Goal: Task Accomplishment & Management: Use online tool/utility

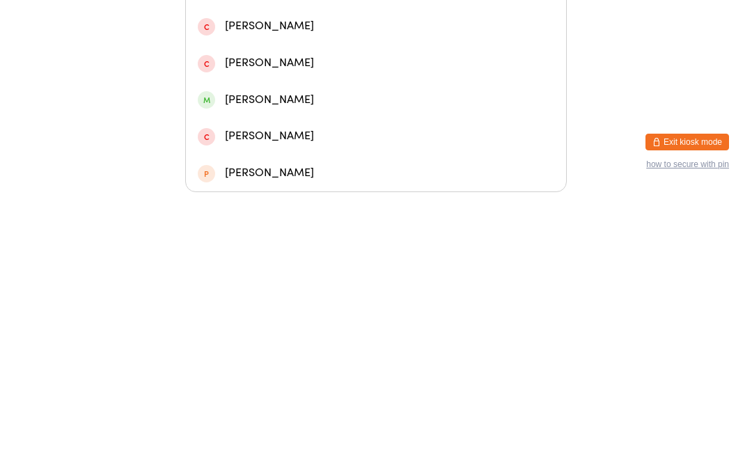
type input "Amber"
click at [229, 68] on div "[PERSON_NAME]" at bounding box center [376, 86] width 380 height 37
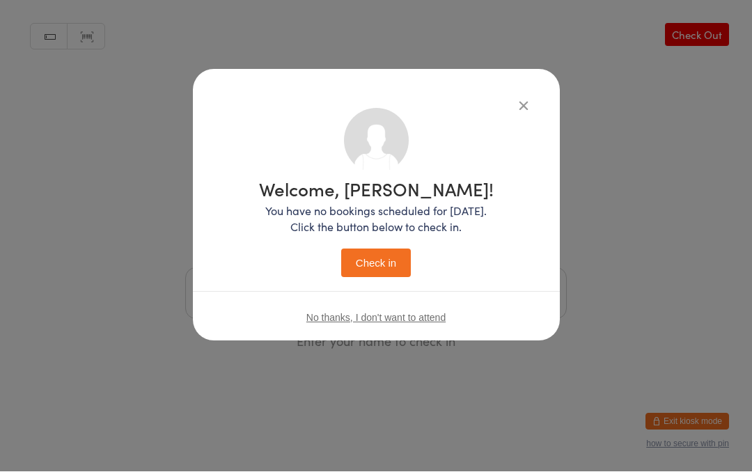
click at [357, 249] on button "Check in" at bounding box center [376, 263] width 70 height 29
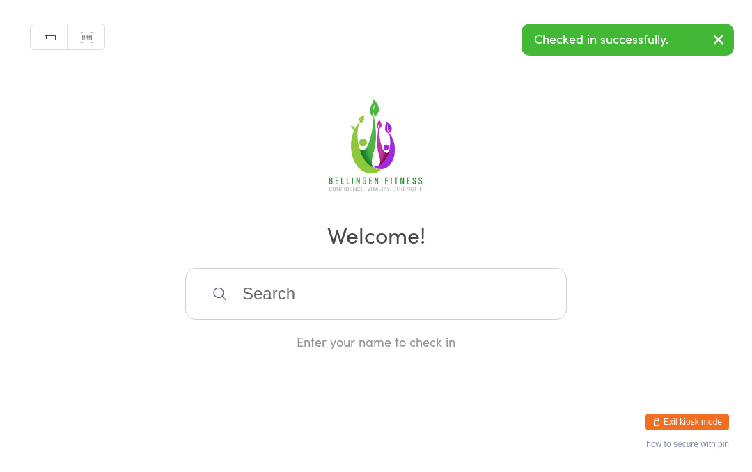
click at [243, 289] on input "search" at bounding box center [375, 294] width 381 height 52
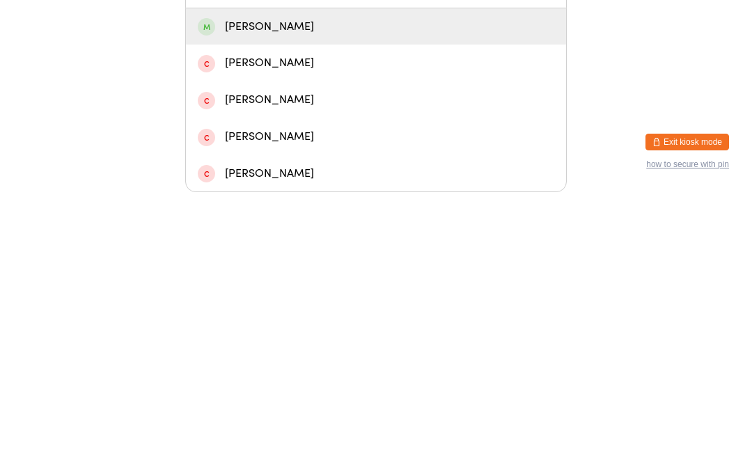
type input "[PERSON_NAME]"
click at [230, 297] on div "[PERSON_NAME]" at bounding box center [376, 306] width 356 height 19
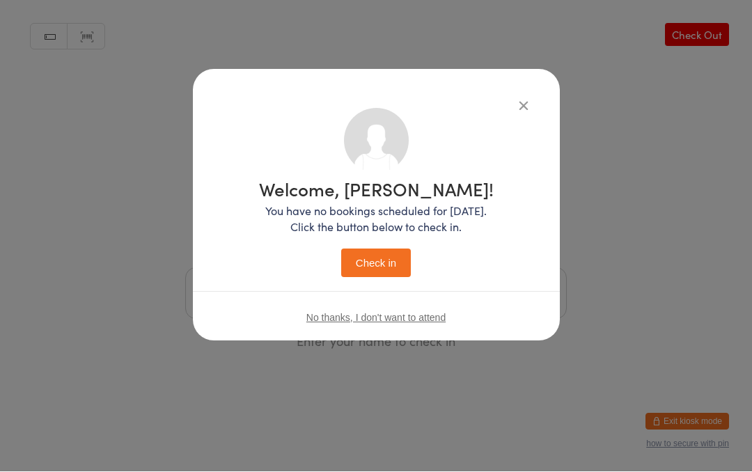
click at [365, 263] on button "Check in" at bounding box center [376, 263] width 70 height 29
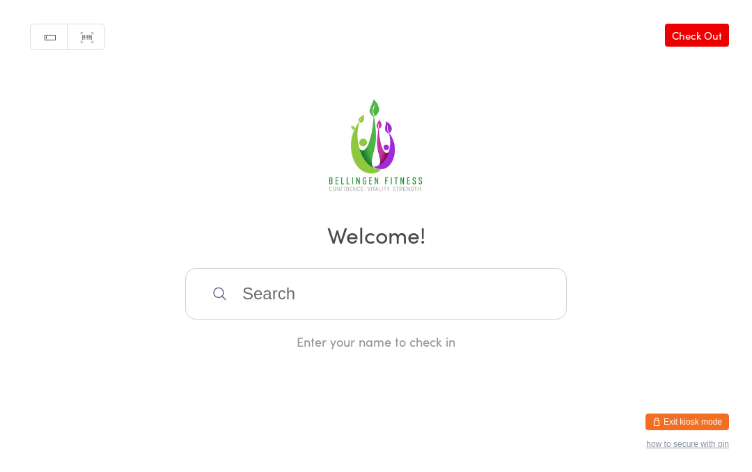
click at [258, 301] on input "search" at bounding box center [375, 294] width 381 height 52
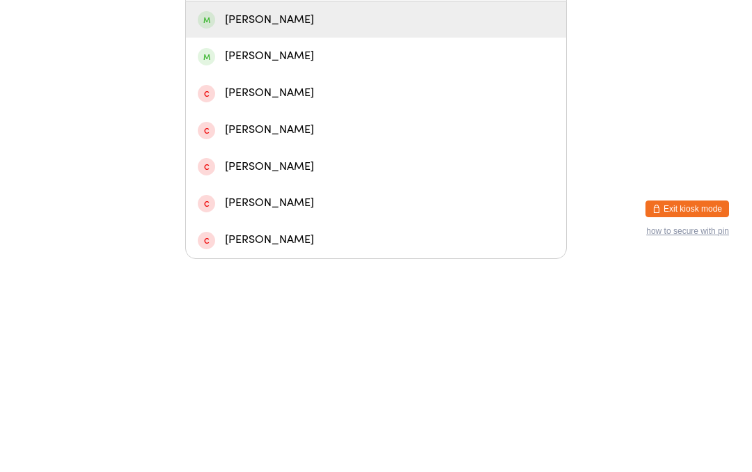
type input "[PERSON_NAME]"
click at [301, 223] on div "[PERSON_NAME]" at bounding box center [376, 232] width 356 height 19
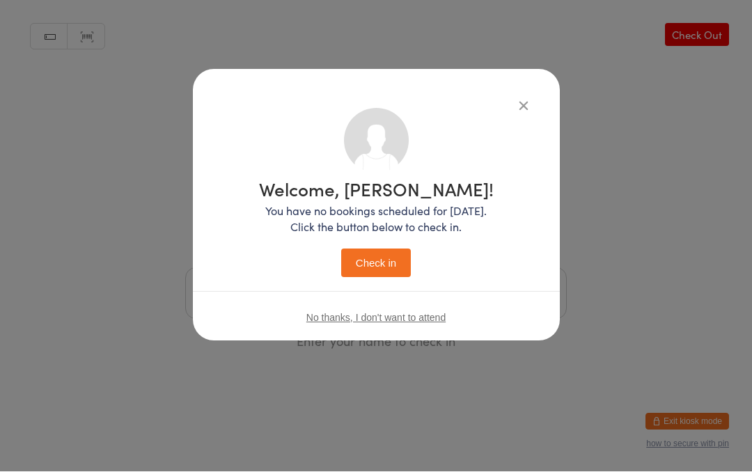
click at [365, 264] on button "Check in" at bounding box center [376, 263] width 70 height 29
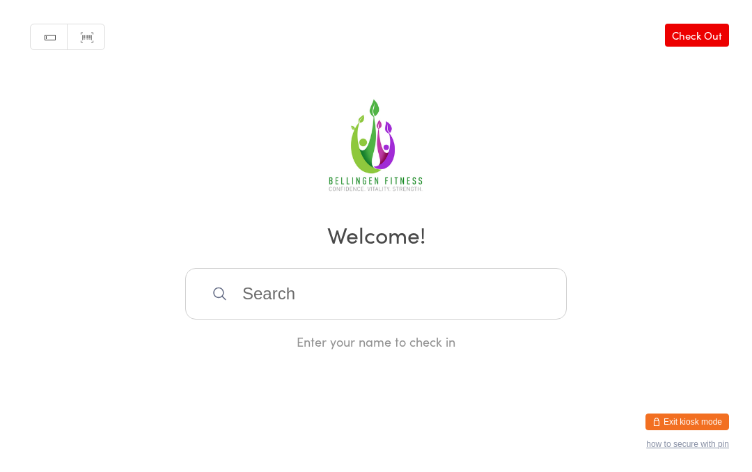
click at [415, 347] on div "Enter your name to check in" at bounding box center [375, 341] width 381 height 17
click at [430, 309] on input "search" at bounding box center [375, 294] width 381 height 52
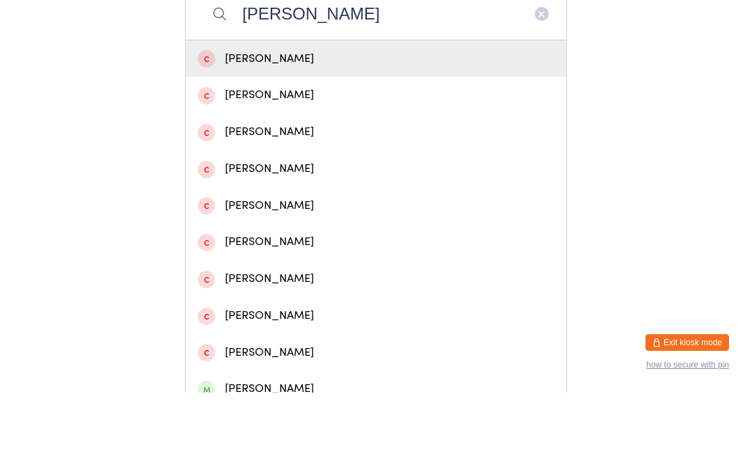
scroll to position [270, 0]
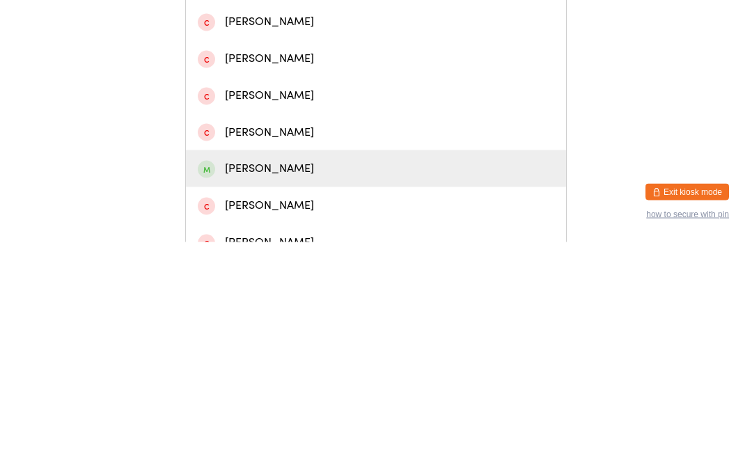
type input "[PERSON_NAME]"
click at [299, 389] on div "[PERSON_NAME]" at bounding box center [376, 398] width 356 height 19
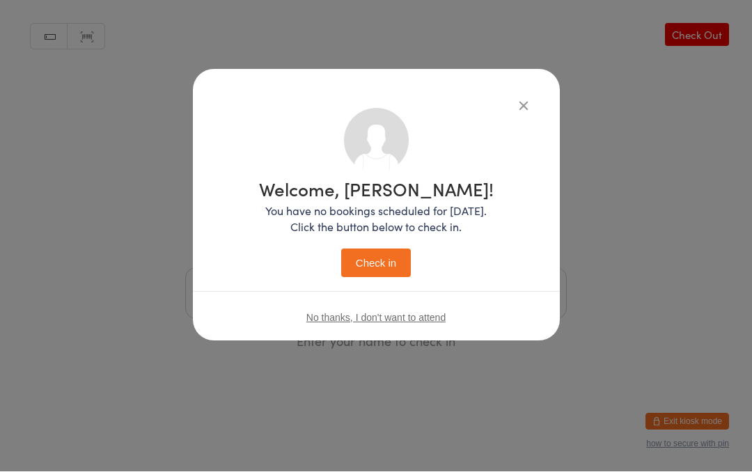
click at [388, 255] on button "Check in" at bounding box center [376, 263] width 70 height 29
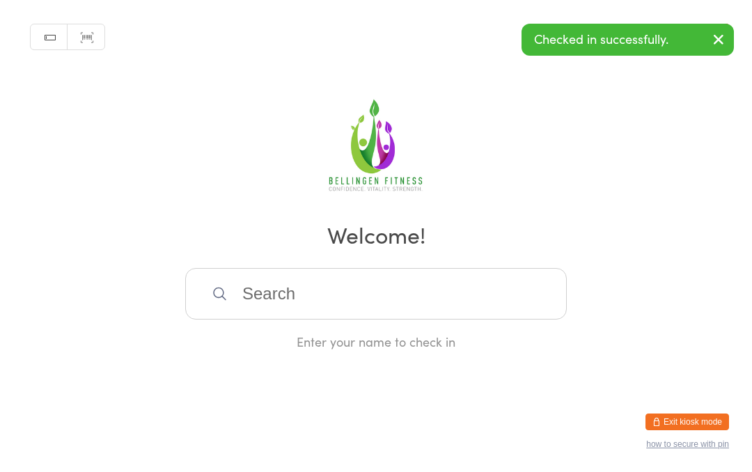
click at [489, 297] on input "search" at bounding box center [375, 294] width 381 height 52
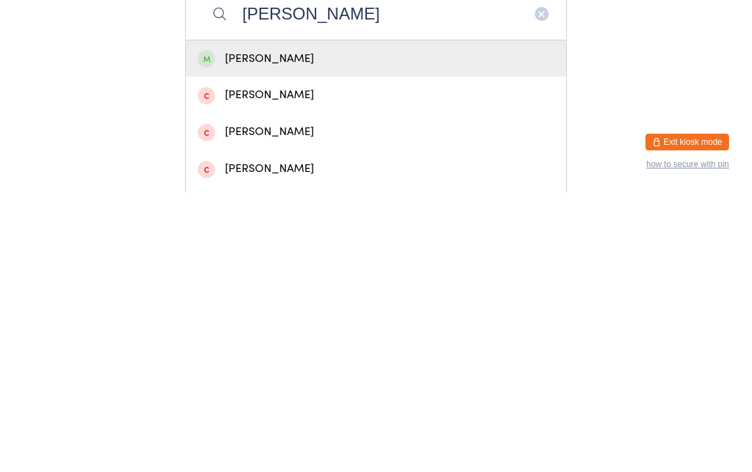
type input "[PERSON_NAME]"
click at [381, 329] on div "[PERSON_NAME]" at bounding box center [376, 338] width 356 height 19
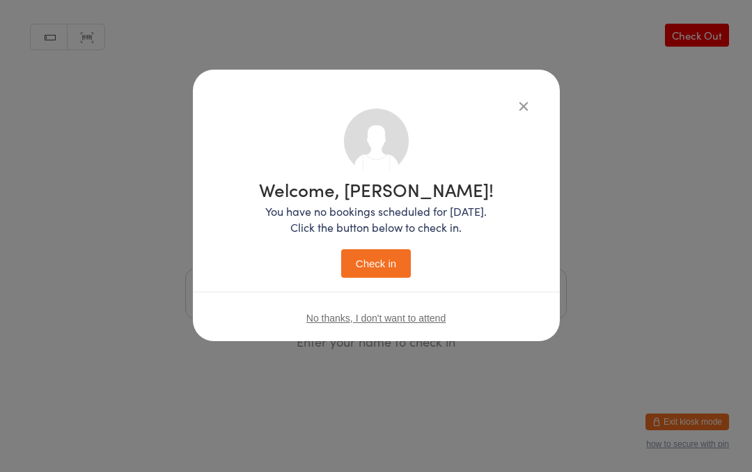
click at [375, 255] on button "Check in" at bounding box center [376, 263] width 70 height 29
